Goal: Find contact information: Find contact information

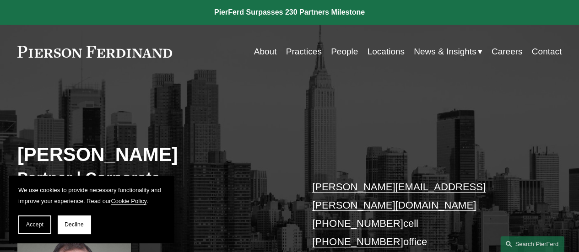
click at [504, 54] on link "Careers" at bounding box center [506, 51] width 31 height 17
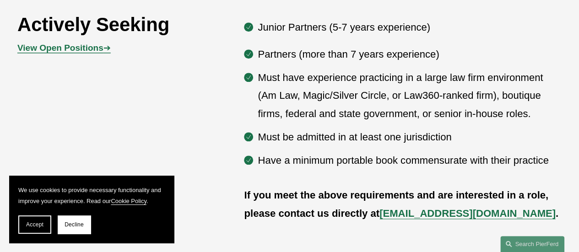
scroll to position [468, 0]
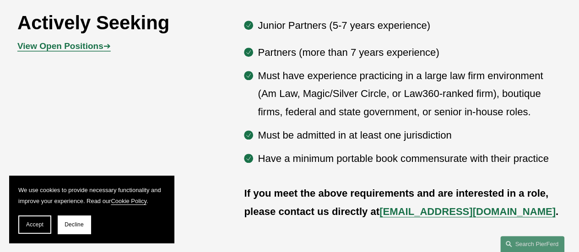
click at [74, 48] on strong "View Open Positions" at bounding box center [60, 46] width 86 height 10
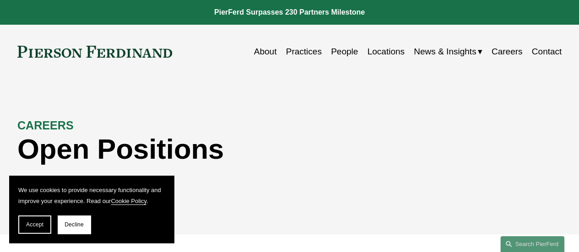
click at [286, 47] on link "Practices" at bounding box center [304, 51] width 36 height 17
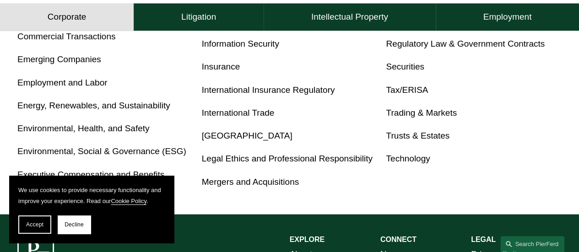
scroll to position [539, 0]
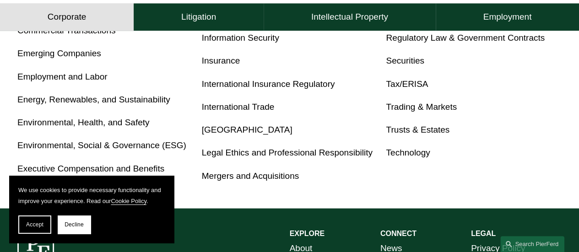
click at [157, 104] on link "Energy, Renewables, and Sustainability" at bounding box center [93, 100] width 153 height 10
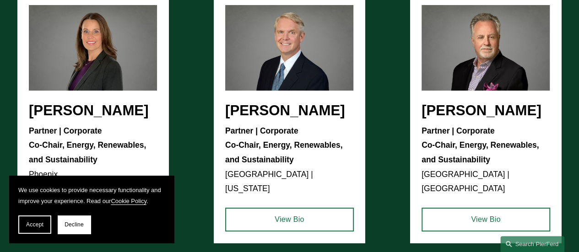
scroll to position [1833, 0]
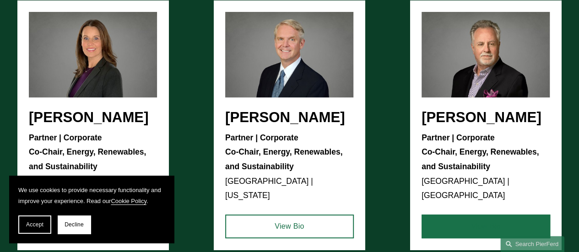
click at [466, 220] on link "View Bio" at bounding box center [485, 227] width 129 height 24
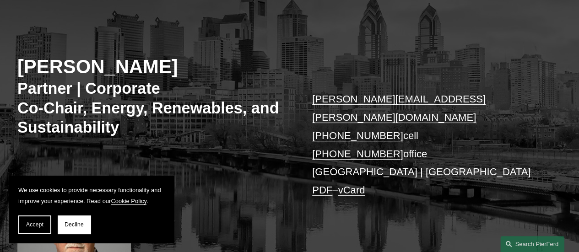
scroll to position [71, 0]
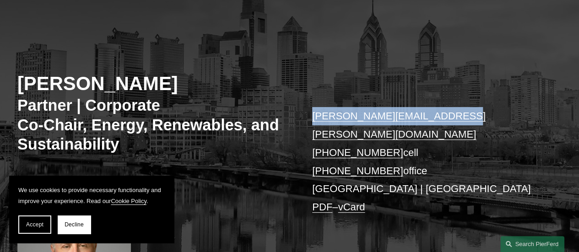
drag, startPoint x: 449, startPoint y: 112, endPoint x: 309, endPoint y: 118, distance: 140.1
click at [309, 118] on div "[PERSON_NAME] Partner | Corporate Co-Chair, Energy, Renewables, and Sustainabil…" at bounding box center [289, 167] width 579 height 285
copy link "[PERSON_NAME][EMAIL_ADDRESS][PERSON_NAME][DOMAIN_NAME]"
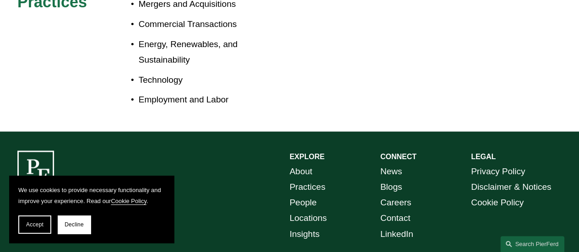
scroll to position [672, 0]
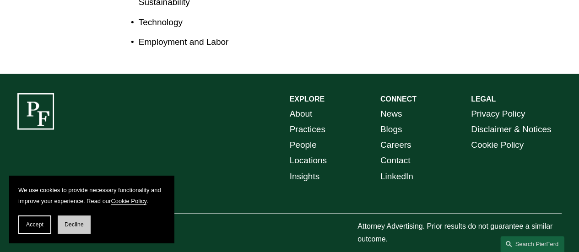
click at [65, 225] on span "Decline" at bounding box center [74, 224] width 19 height 6
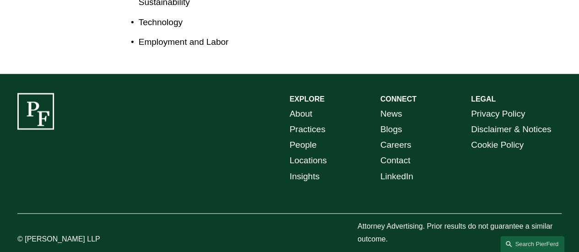
drag, startPoint x: 99, startPoint y: 227, endPoint x: 26, endPoint y: 229, distance: 73.7
click at [26, 232] on p "© [PERSON_NAME] LLP" at bounding box center [73, 238] width 113 height 13
copy p "[PERSON_NAME] LLP"
